Goal: Task Accomplishment & Management: Use online tool/utility

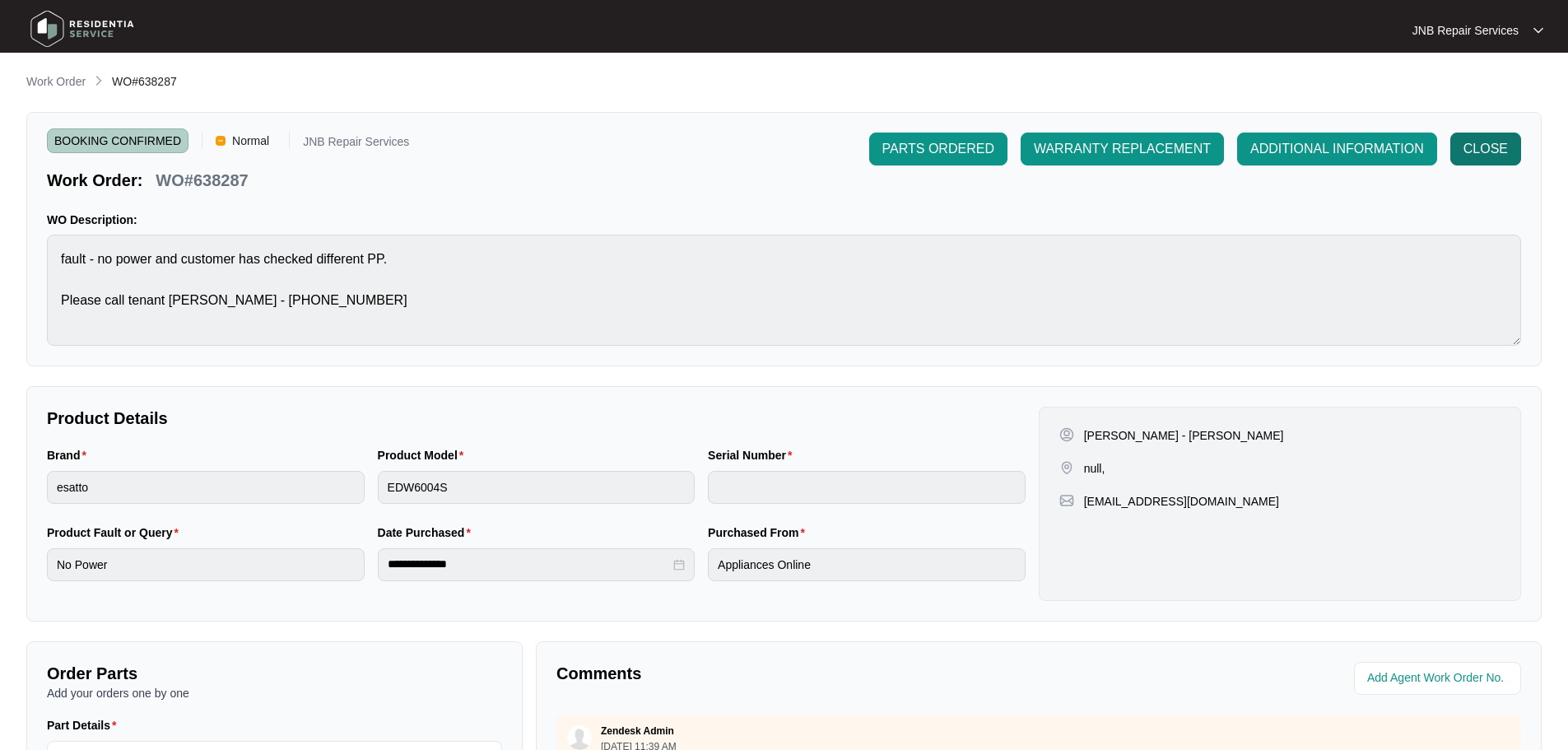
click at [1499, 149] on span "CLOSE" at bounding box center [1485, 148] width 45 height 20
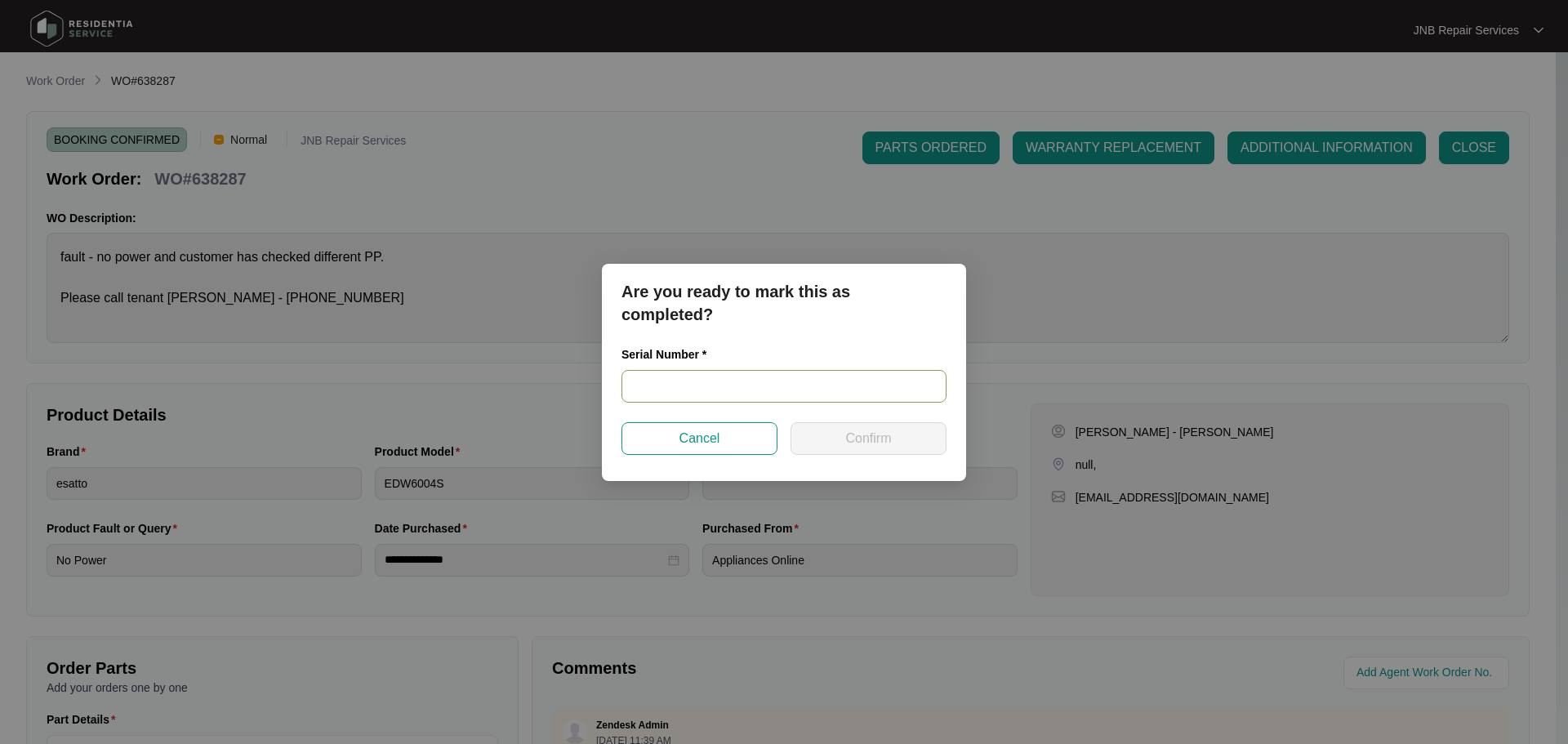
click at [754, 398] on input "text" at bounding box center [784, 386] width 325 height 32
paste input "25030259040200094"
type input "25030259040200094"
click at [880, 434] on span "Confirm" at bounding box center [867, 438] width 45 height 20
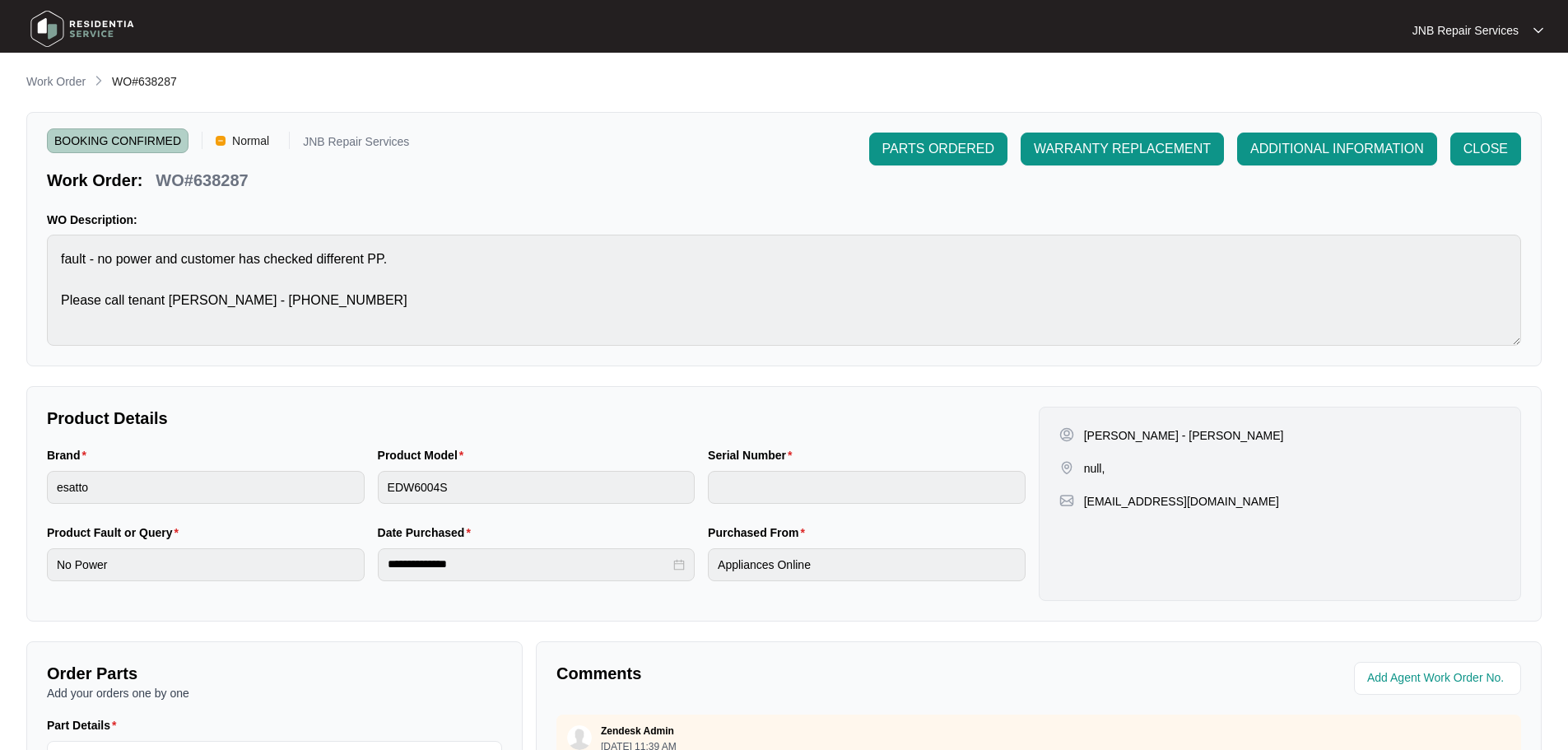
type input "25030259040200094"
